Goal: Transaction & Acquisition: Purchase product/service

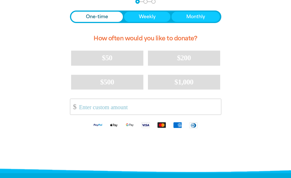
scroll to position [133, 0]
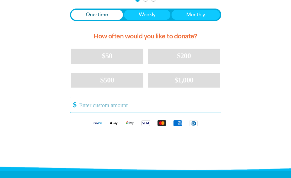
click at [78, 107] on input "Other Amount" at bounding box center [147, 105] width 145 height 16
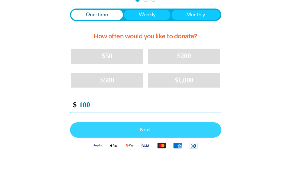
type input "100"
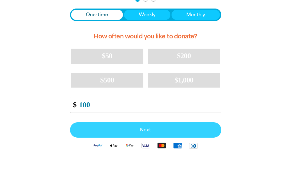
click at [142, 128] on button "Next" at bounding box center [145, 129] width 151 height 15
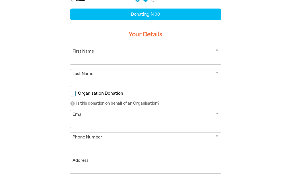
scroll to position [121, 0]
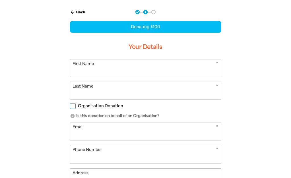
click at [116, 70] on input "First Name" at bounding box center [145, 67] width 151 height 17
click at [80, 72] on input "Aiinslie" at bounding box center [145, 67] width 151 height 17
type input "Ainslie"
click at [81, 94] on input "Last Name" at bounding box center [145, 90] width 151 height 17
type input "Lamb"
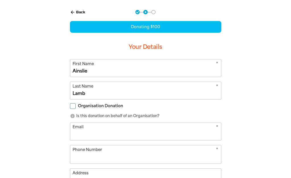
select select "AU"
type input "Lamb"
click at [79, 134] on input "Email" at bounding box center [145, 131] width 151 height 17
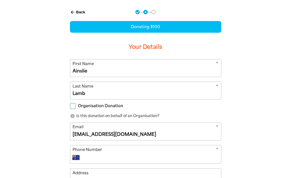
type input "[EMAIL_ADDRESS][DOMAIN_NAME]"
click at [85, 157] on input "Phone Number" at bounding box center [151, 157] width 134 height 7
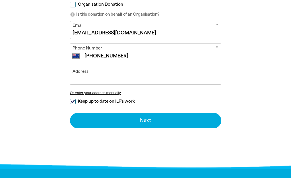
scroll to position [225, 0]
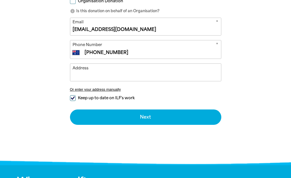
type input "[PHONE_NUMBER]"
click at [92, 76] on input "Address" at bounding box center [145, 72] width 151 height 17
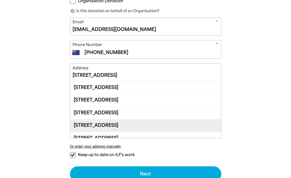
click at [129, 128] on div "[STREET_ADDRESS]" at bounding box center [145, 125] width 151 height 12
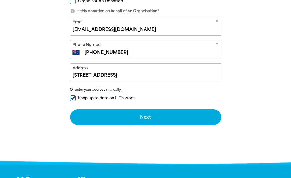
type input "[STREET_ADDRESS]"
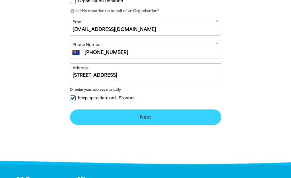
click at [149, 115] on button "Next chevron_right" at bounding box center [145, 116] width 151 height 15
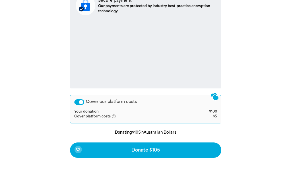
scroll to position [252, 0]
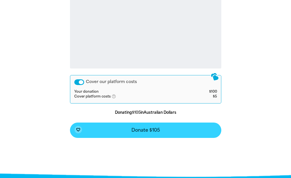
click at [141, 131] on span "Donate $105" at bounding box center [145, 130] width 28 height 5
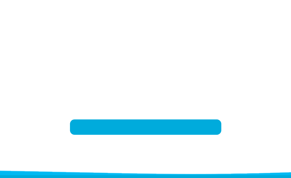
scroll to position [118, 0]
